Goal: Transaction & Acquisition: Book appointment/travel/reservation

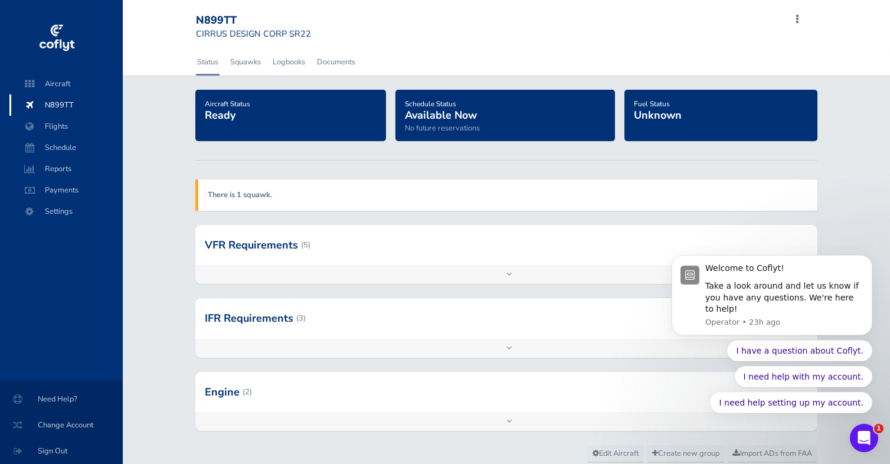
click at [253, 197] on strong "There is 1 squawk." at bounding box center [240, 195] width 64 height 11
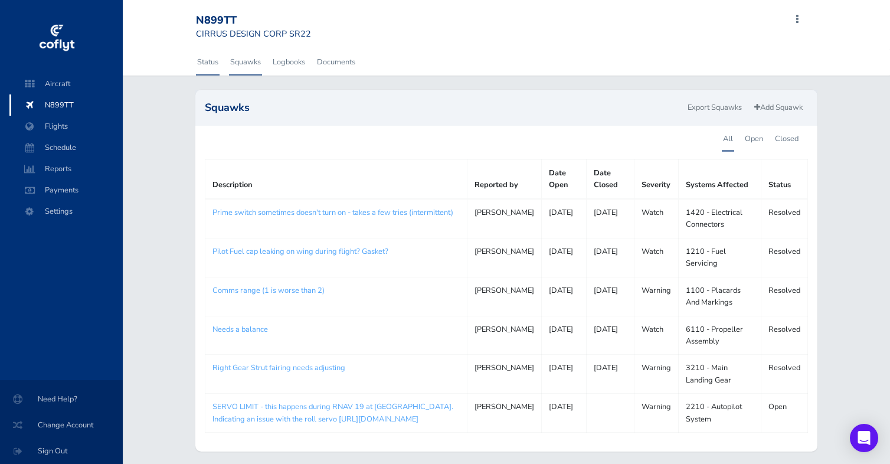
click at [206, 64] on link "Status" at bounding box center [208, 62] width 24 height 26
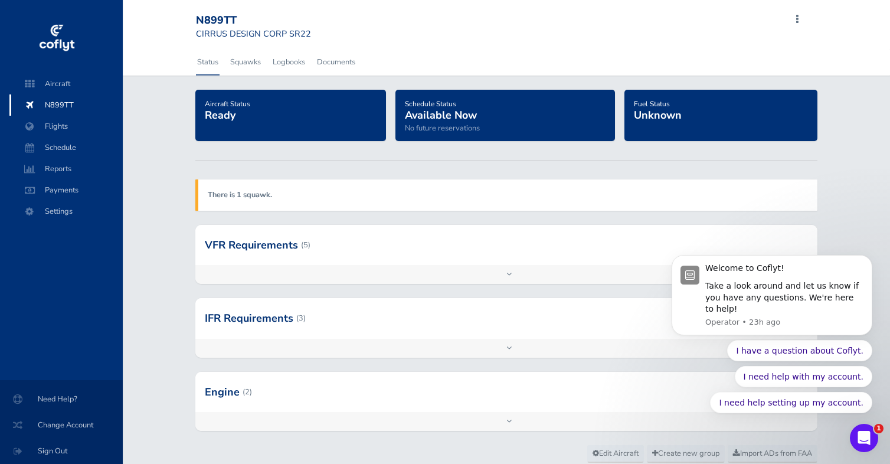
click at [50, 102] on span "N899TT" at bounding box center [66, 104] width 90 height 21
click at [63, 144] on span "Schedule" at bounding box center [66, 147] width 90 height 21
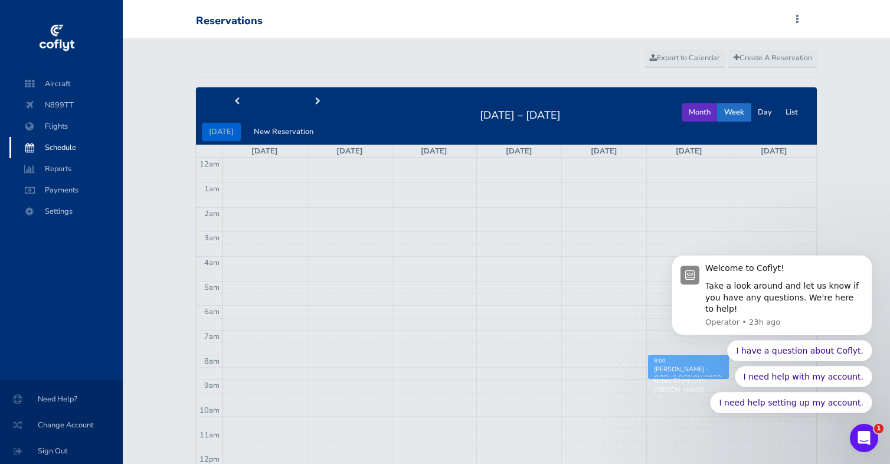
click at [697, 109] on button "Month" at bounding box center [700, 112] width 36 height 18
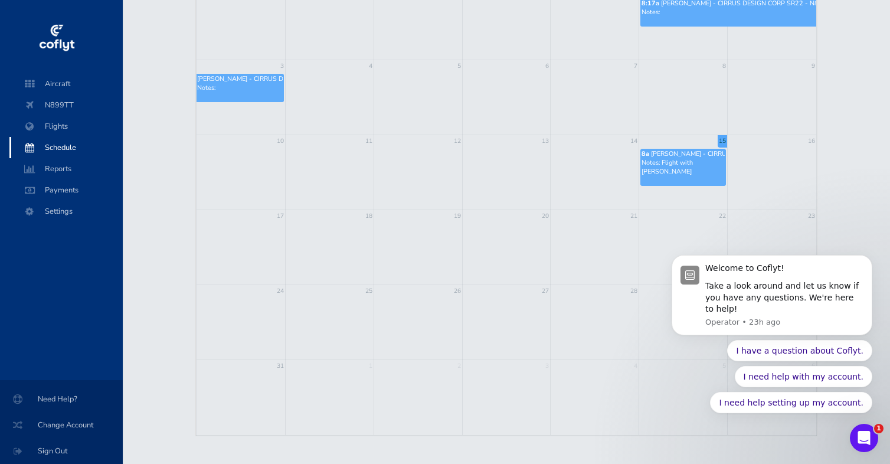
scroll to position [187, 0]
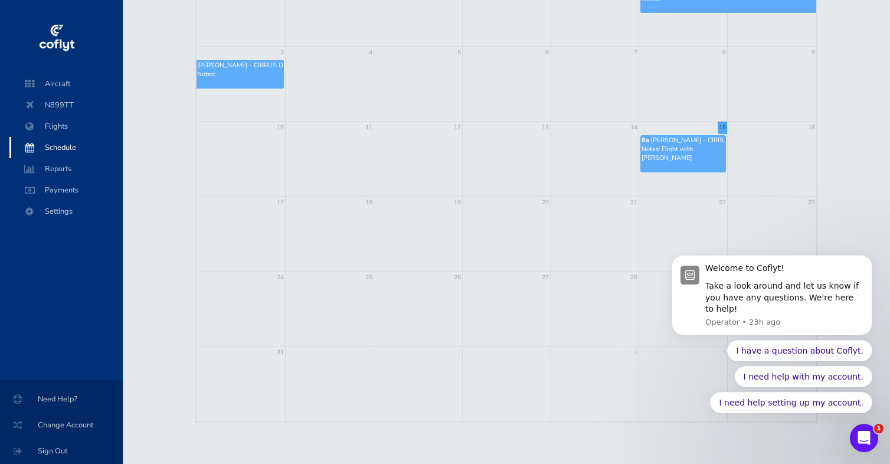
click at [657, 306] on td at bounding box center [683, 309] width 89 height 75
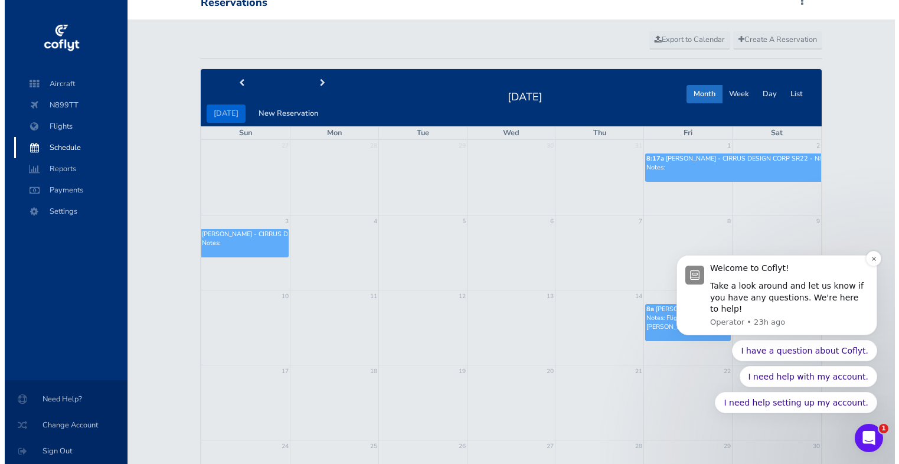
scroll to position [0, 0]
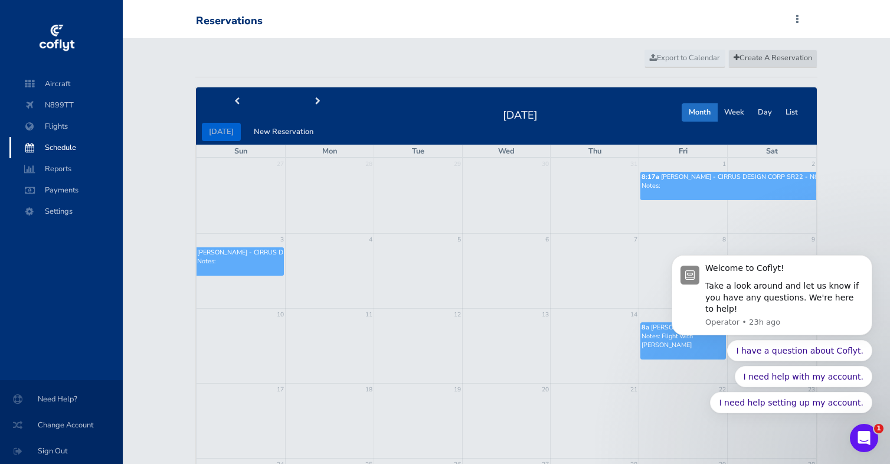
click at [769, 61] on span "Create A Reservation" at bounding box center [773, 58] width 79 height 11
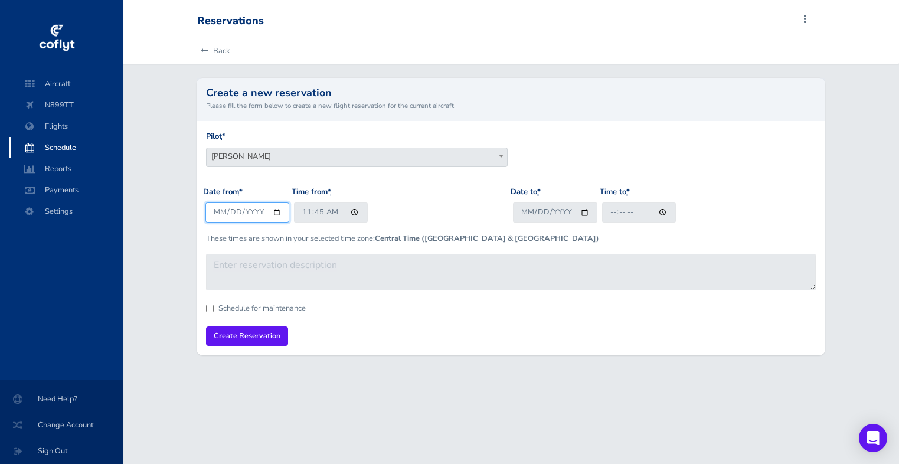
click at [275, 212] on input "[DATE]" at bounding box center [247, 212] width 84 height 19
type input "2025-08-29"
click at [351, 211] on input "11:45" at bounding box center [331, 212] width 74 height 19
type input "15:00"
click at [418, 216] on div "Date from * 2025-08-29 Time from * 15:00" at bounding box center [357, 209] width 308 height 46
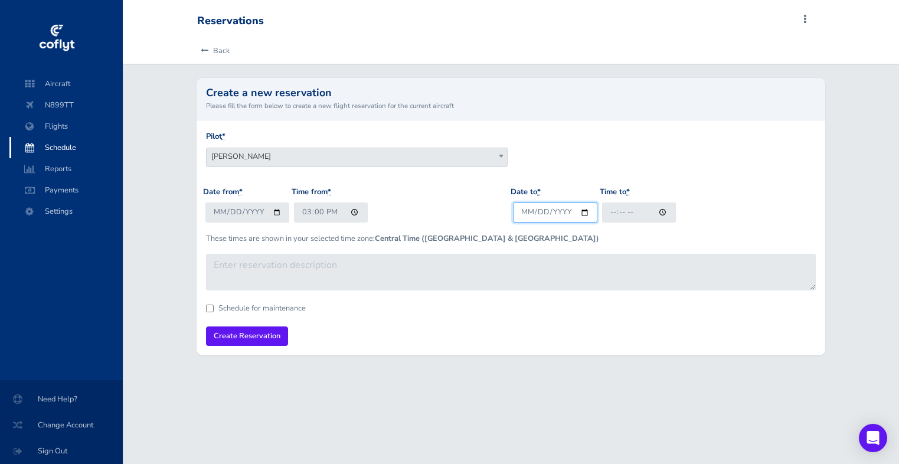
click at [583, 213] on input "Date to *" at bounding box center [555, 212] width 84 height 19
type input "2025-09-01"
click at [664, 212] on input "Time to *" at bounding box center [639, 212] width 74 height 19
type input "16:46"
click at [741, 227] on div "Date to * 2025-09-01 Time to * 16:46" at bounding box center [665, 209] width 308 height 46
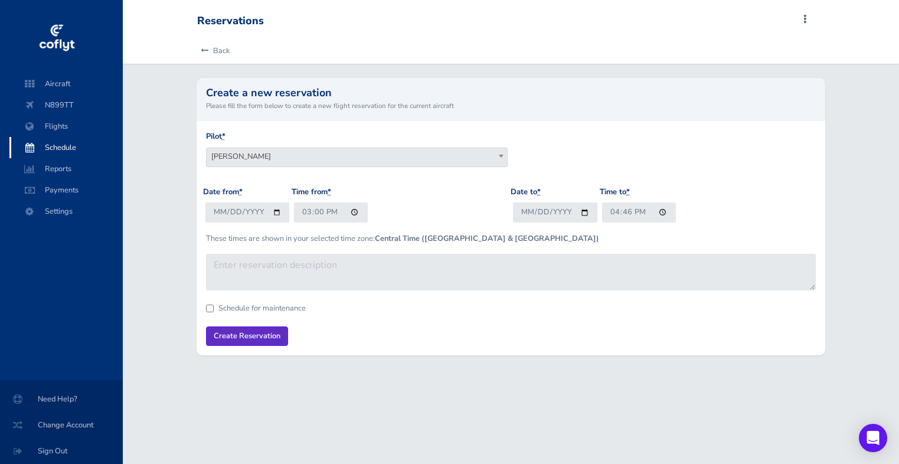
click at [253, 332] on input "Create Reservation" at bounding box center [247, 336] width 82 height 19
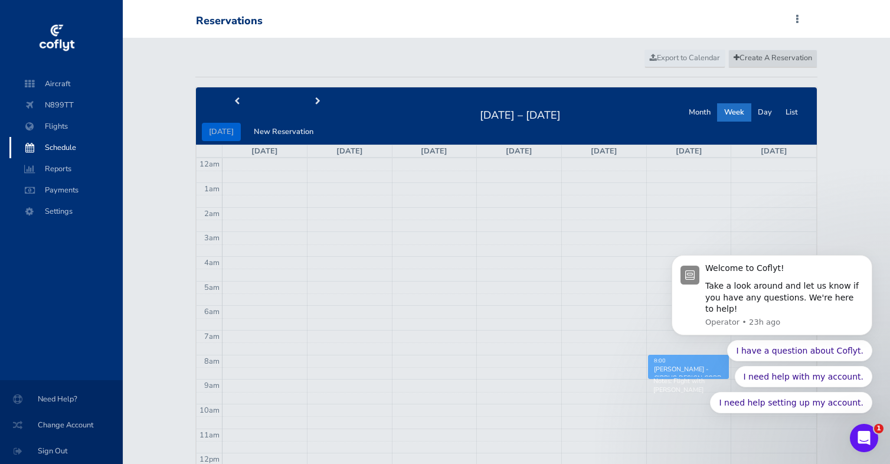
click at [755, 60] on span "Create A Reservation" at bounding box center [773, 58] width 79 height 11
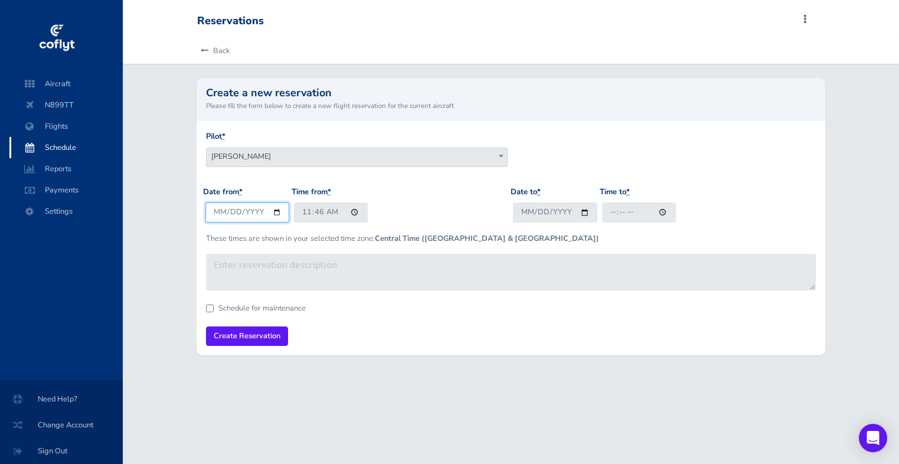
click at [276, 213] on input "2025-08-15" at bounding box center [247, 212] width 84 height 19
type input "2025-10-03"
click at [354, 213] on input "11:46" at bounding box center [331, 212] width 74 height 19
type input "16:02"
click at [461, 220] on div "Date from * 2025-10-03 Time from * 16:02" at bounding box center [357, 209] width 308 height 46
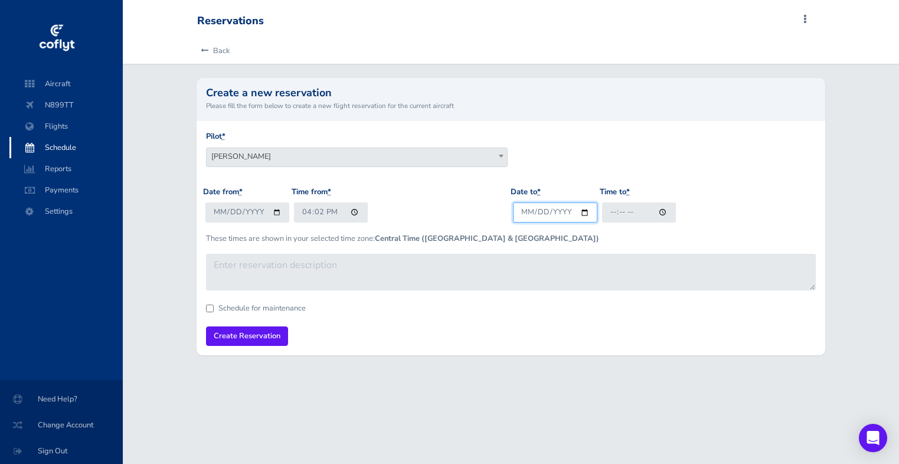
click at [588, 213] on input "Date to *" at bounding box center [555, 212] width 84 height 19
type input "2025-10-05"
click at [663, 209] on input "Time to *" at bounding box center [639, 212] width 74 height 19
type input "16:47"
click at [740, 221] on div "Date to * 2025-10-05 Time to * 16:47" at bounding box center [665, 209] width 308 height 46
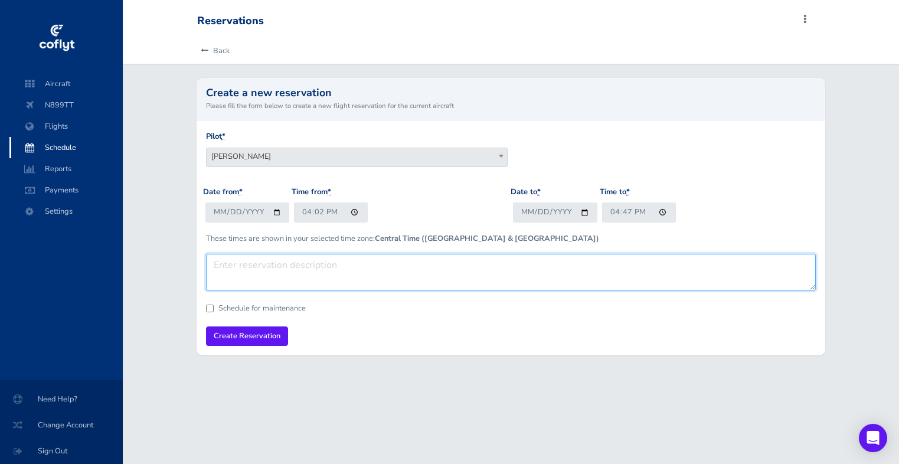
click at [380, 264] on textarea at bounding box center [511, 272] width 611 height 37
click at [465, 258] on textarea "Flight to Gainesville. Could be back earlier on Sunday if neeed." at bounding box center [511, 272] width 611 height 37
type textarea "Flight to Gainesville. Could be back earlier on Sunday if needed."
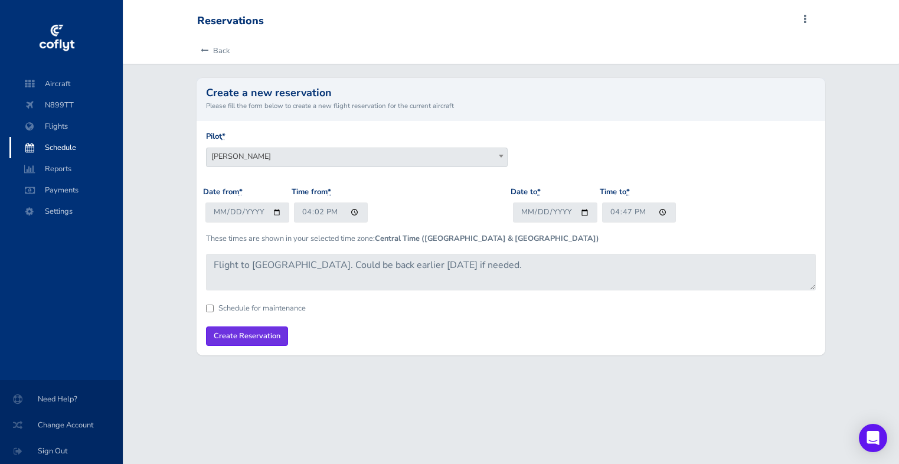
click at [254, 328] on input "Create Reservation" at bounding box center [247, 336] width 82 height 19
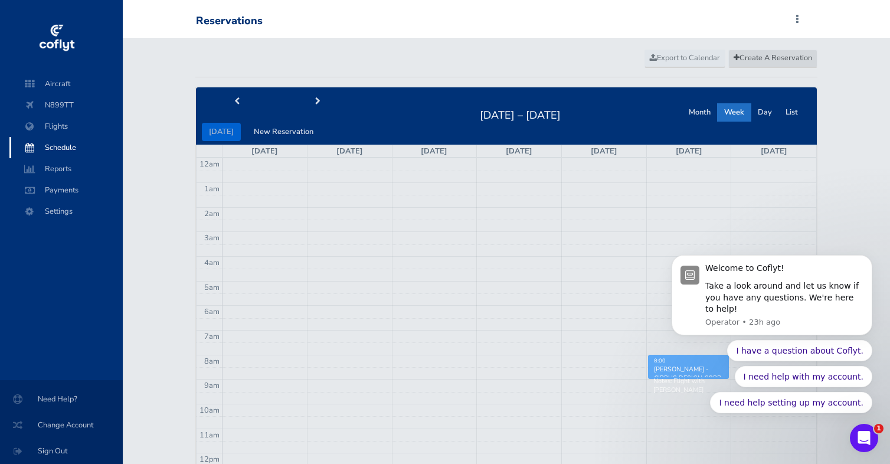
click at [750, 54] on span "Create A Reservation" at bounding box center [773, 58] width 79 height 11
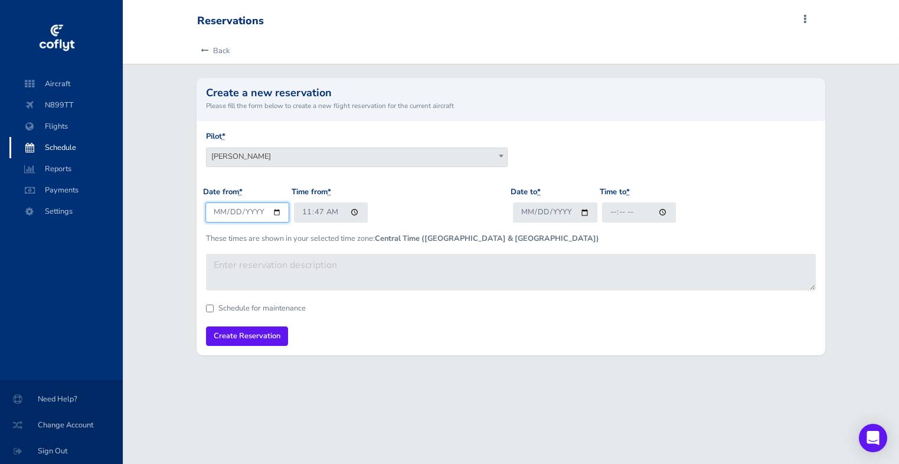
click at [276, 215] on input "[DATE]" at bounding box center [247, 212] width 84 height 19
type input "[DATE]"
click at [580, 213] on input "Date to *" at bounding box center [555, 212] width 84 height 19
type input "[DATE]"
click at [661, 211] on input "Time to *" at bounding box center [639, 212] width 74 height 19
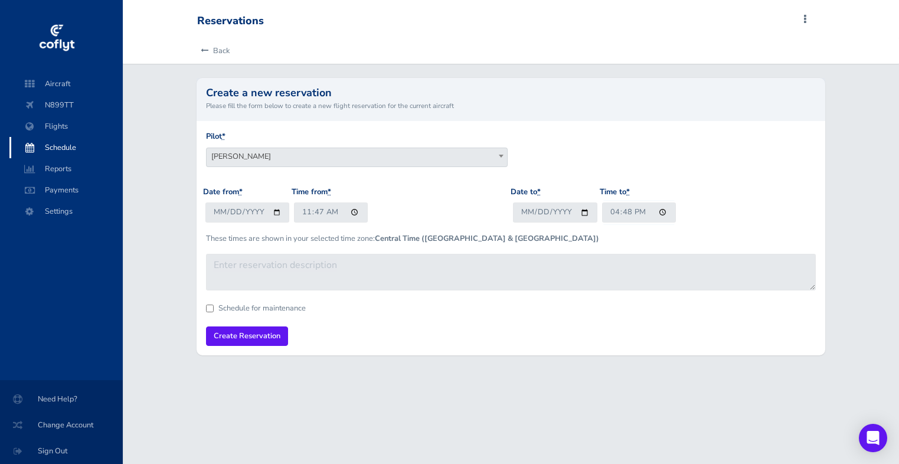
type input "16:48"
click at [477, 215] on div "Date from * 2025-11-25 Time from * 11:47" at bounding box center [357, 209] width 308 height 46
click at [331, 213] on input "11:47" at bounding box center [331, 212] width 74 height 19
click at [302, 209] on input "11:47" at bounding box center [331, 212] width 74 height 19
click at [353, 211] on input "11:47" at bounding box center [331, 212] width 74 height 19
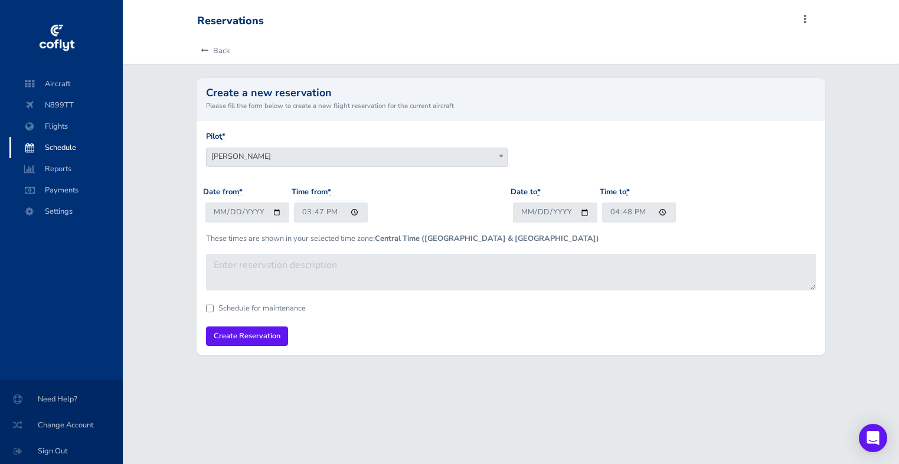
type input "15:47"
click at [419, 214] on div "Date from * 2025-11-25 Time from * 15:47" at bounding box center [357, 209] width 308 height 46
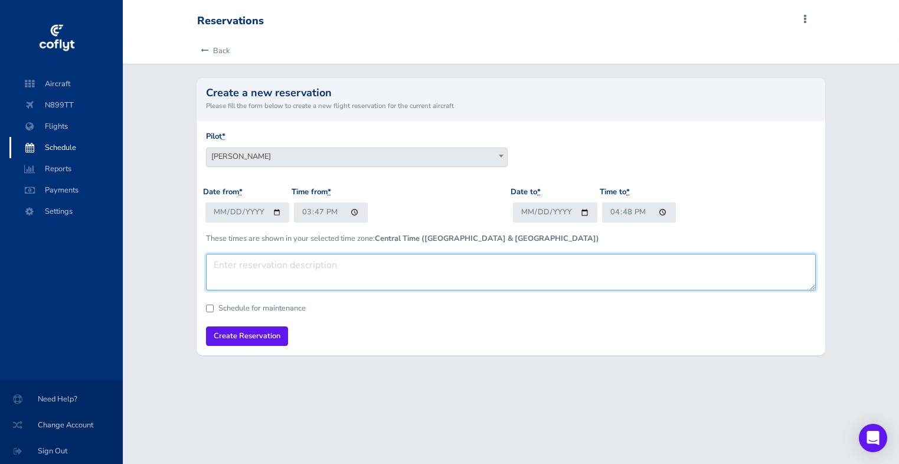
click at [325, 269] on textarea at bounding box center [511, 272] width 611 height 37
type textarea "Flight to Michigan for Thanksgiving"
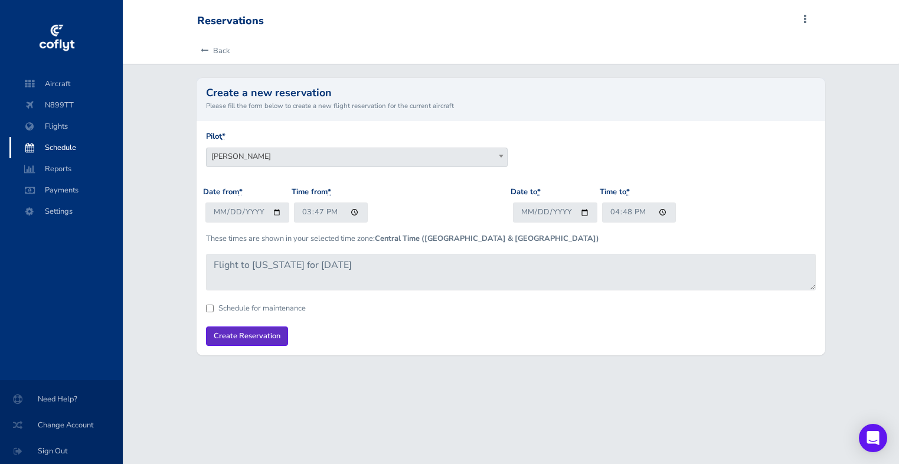
click at [263, 335] on input "Create Reservation" at bounding box center [247, 336] width 82 height 19
